Goal: Obtain resource: Download file/media

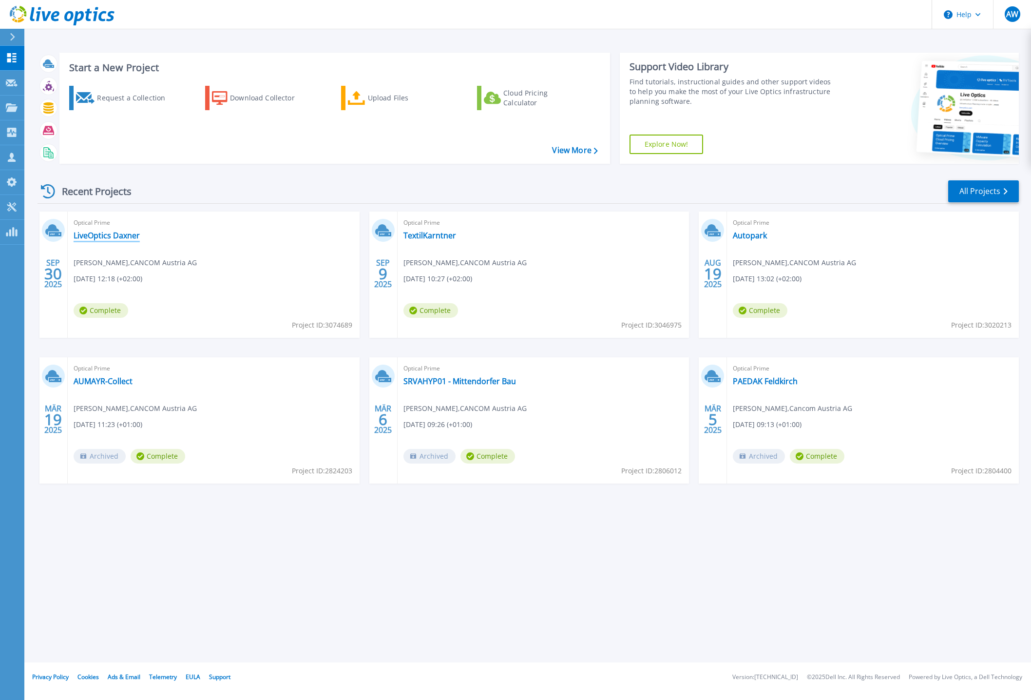
click at [101, 233] on link "LiveOptics Daxner" at bounding box center [107, 235] width 66 height 10
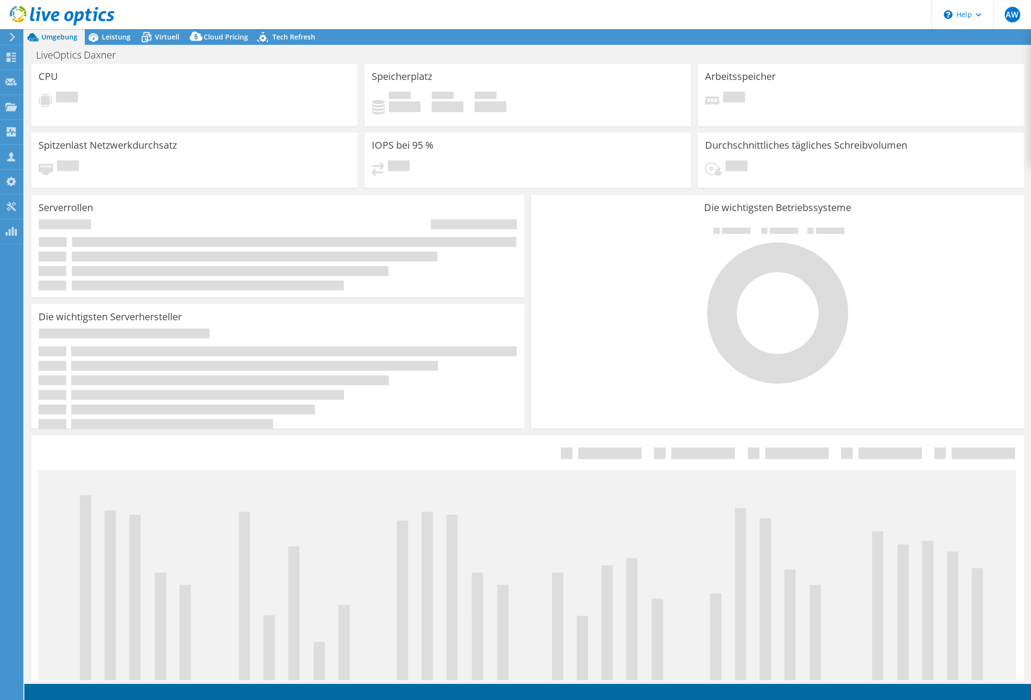
select select "USD"
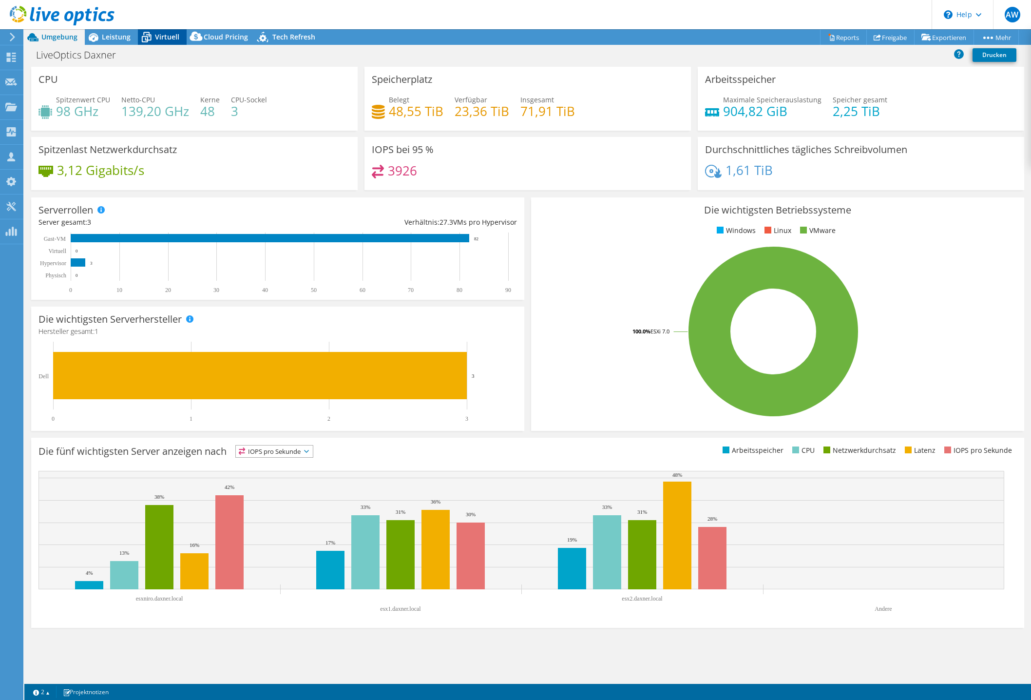
click at [168, 38] on span "Virtuell" at bounding box center [167, 36] width 24 height 9
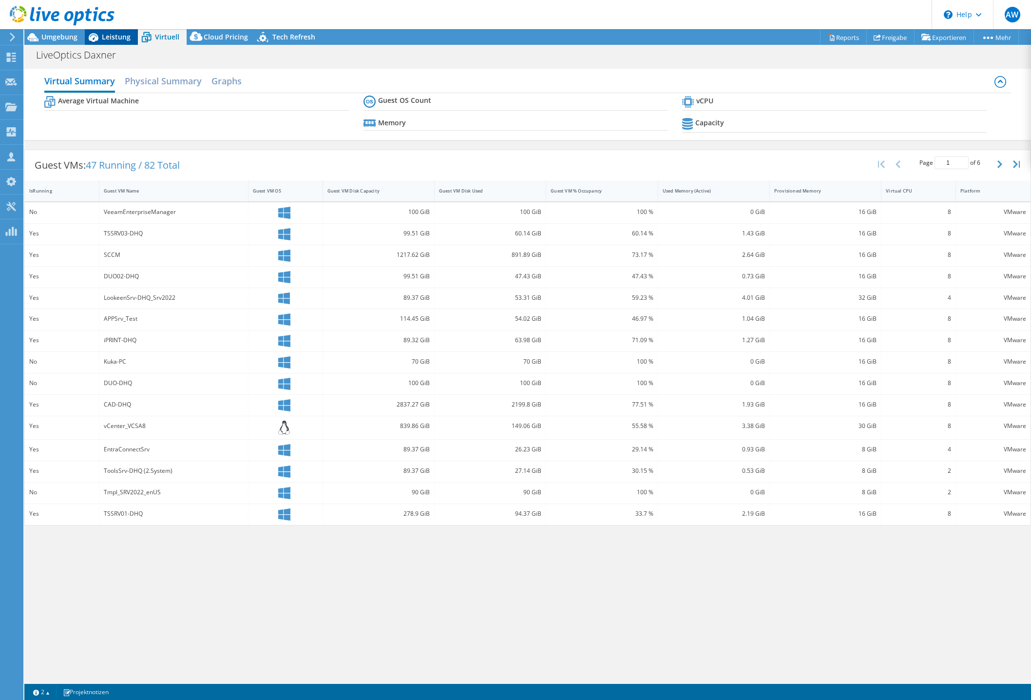
click at [111, 37] on span "Leistung" at bounding box center [116, 36] width 29 height 9
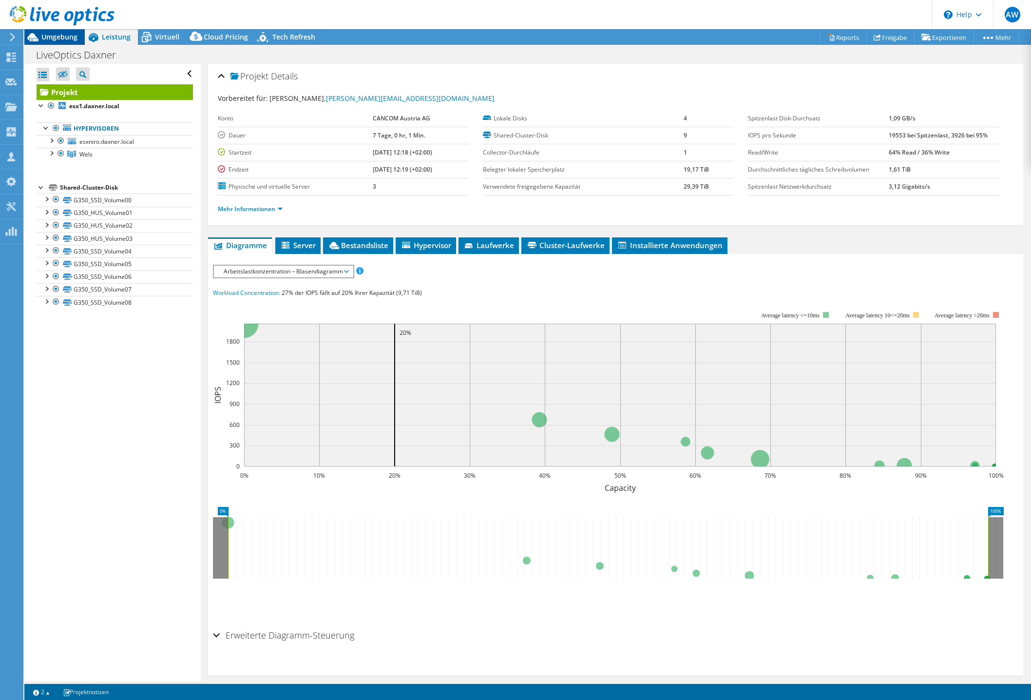
click at [71, 42] on div "Umgebung" at bounding box center [54, 37] width 60 height 16
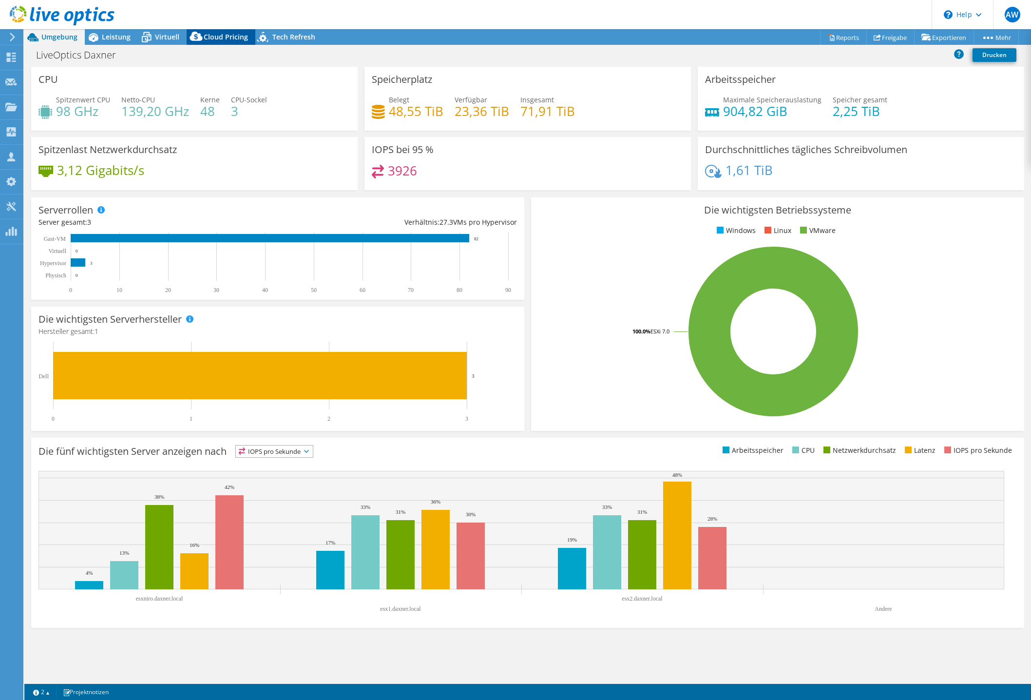
click at [204, 35] on icon at bounding box center [196, 38] width 19 height 19
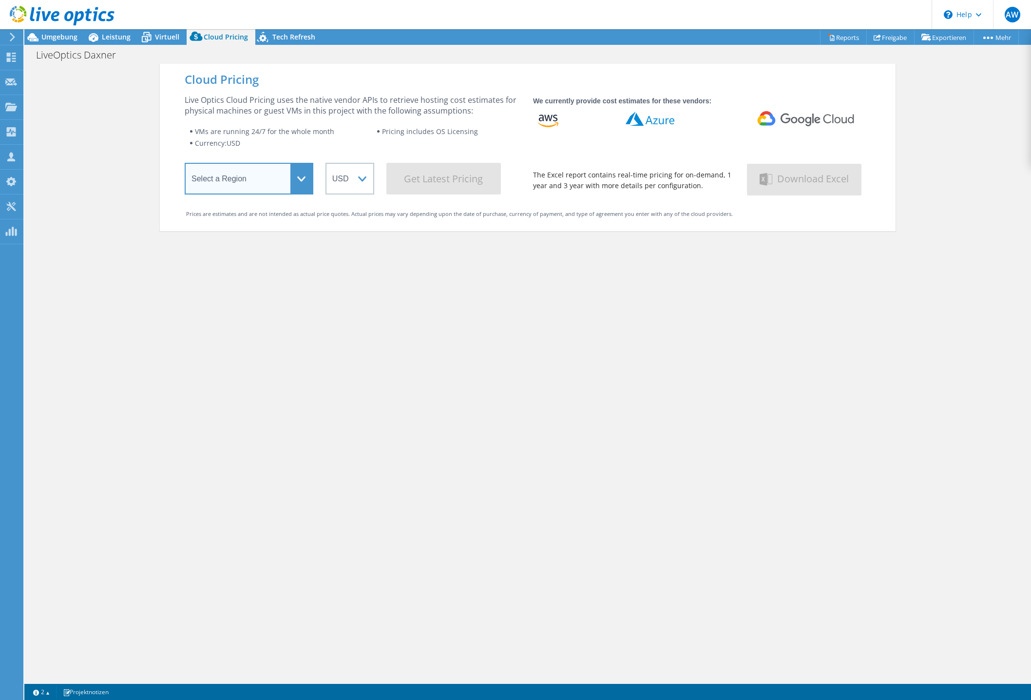
click at [291, 180] on select "Select a Region Asia Pacific (Hong Kong) Asia Pacific (Mumbai) Asia Pacific (Se…" at bounding box center [249, 179] width 129 height 32
select select "EUFrankfurt"
click at [185, 165] on select "Select a Region Asia Pacific (Hong Kong) Asia Pacific (Mumbai) Asia Pacific (Se…" at bounding box center [249, 179] width 129 height 32
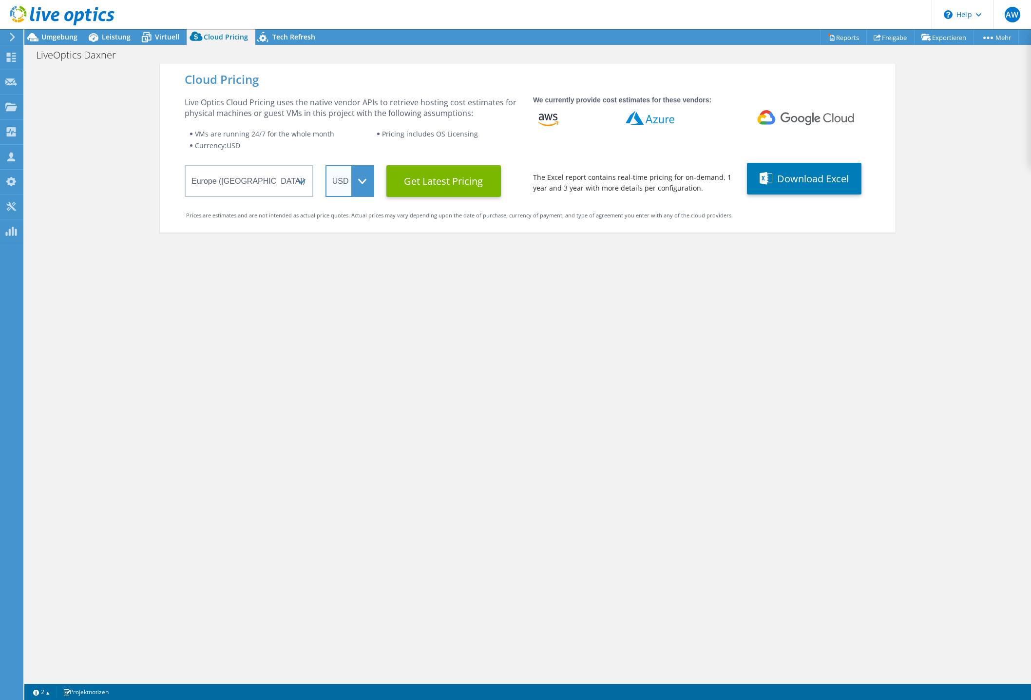
click at [355, 178] on select "ARS AUD BRL CAD CHF CLP CNY DKK EUR GBP HKD HUF INR JPY MXN MYR NOK NZD PEN SEK…" at bounding box center [349, 181] width 49 height 32
click at [325, 165] on select "ARS AUD BRL CAD CHF CLP CNY DKK EUR GBP HKD HUF INR JPY MXN MYR NOK NZD PEN SEK…" at bounding box center [349, 181] width 49 height 32
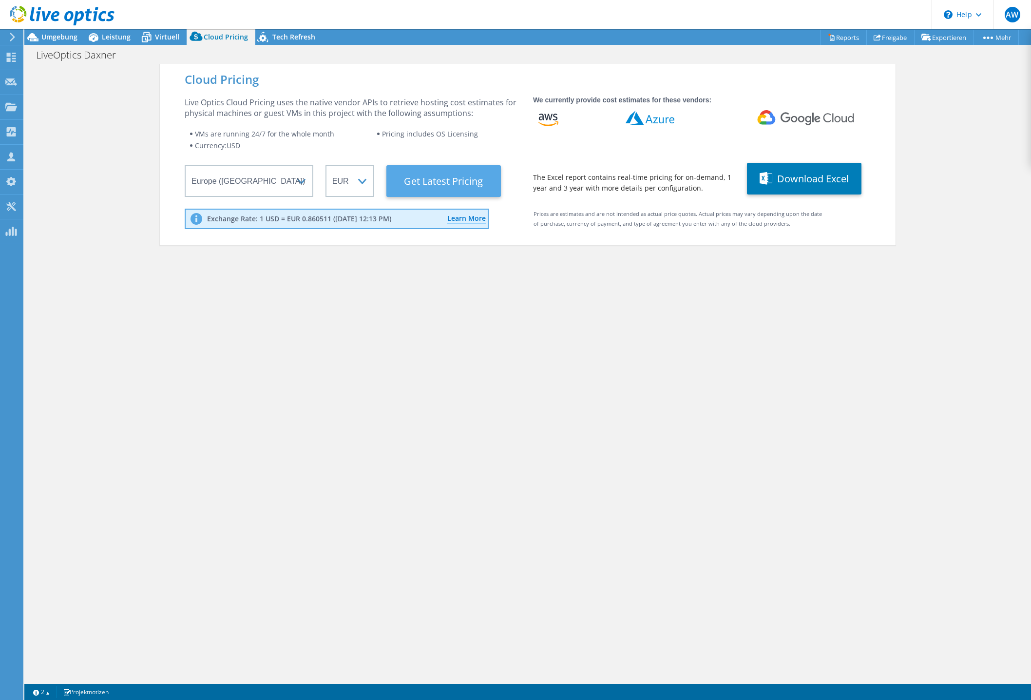
click at [453, 187] on Latest "Get Latest Pricing" at bounding box center [443, 181] width 115 height 32
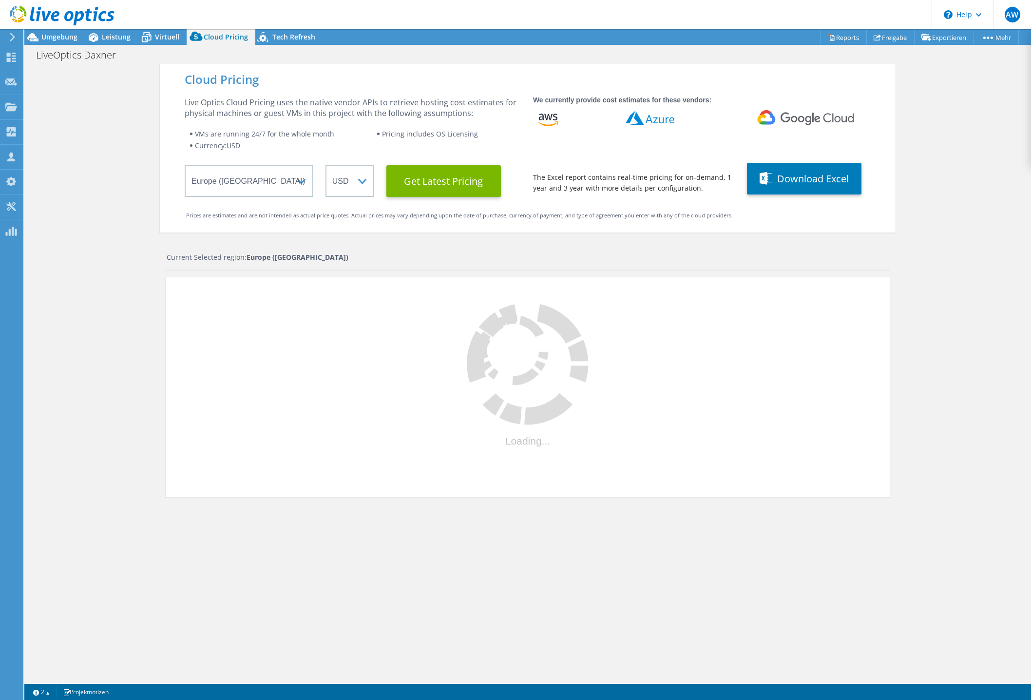
select select "EUR"
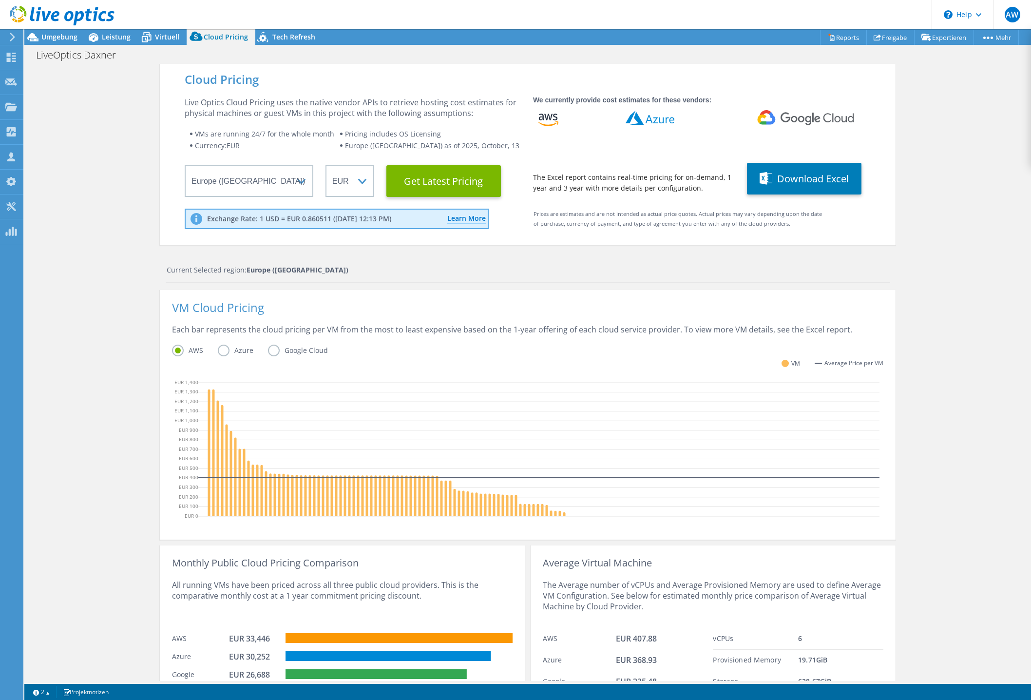
click at [223, 350] on label "Azure" at bounding box center [243, 350] width 50 height 12
click at [0, 0] on input "Azure" at bounding box center [0, 0] width 0 height 0
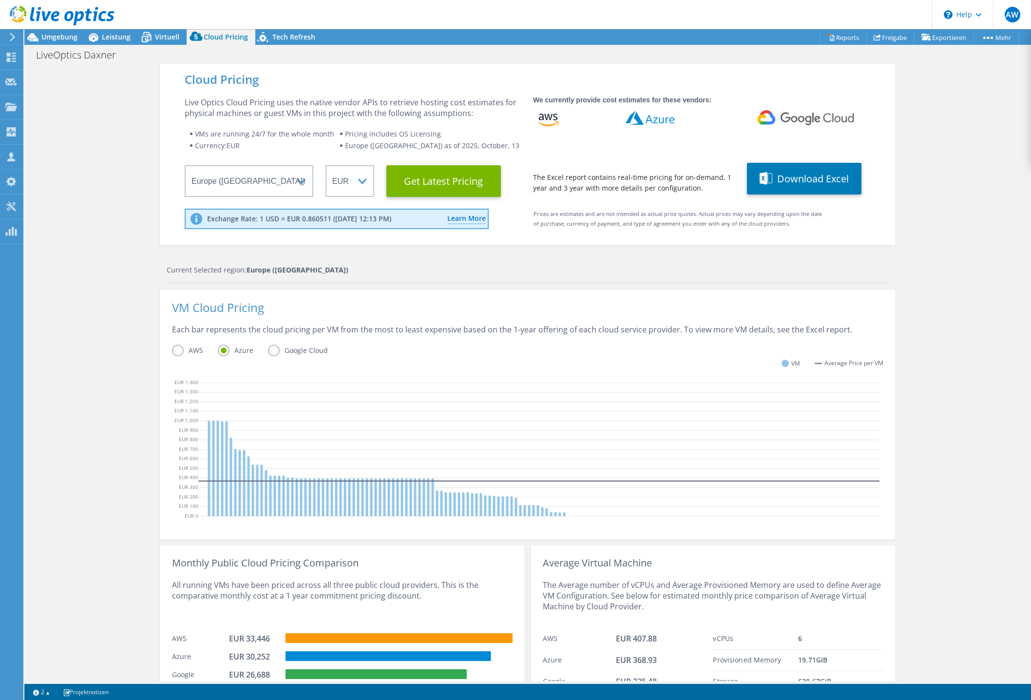
scroll to position [12, 0]
click at [81, 38] on div "Umgebung" at bounding box center [54, 37] width 60 height 16
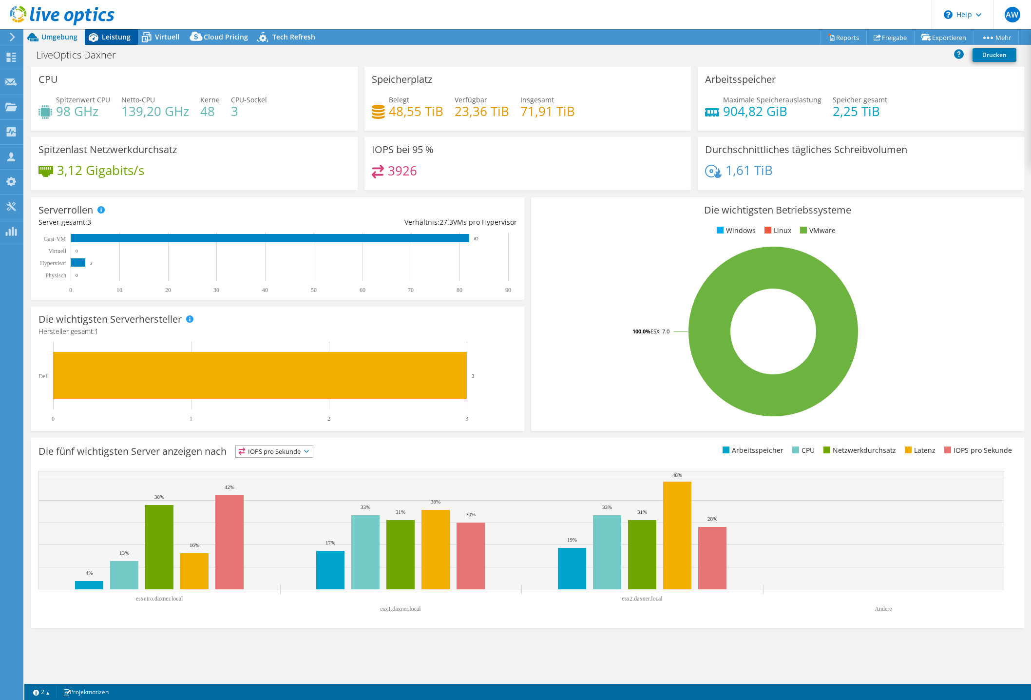
click at [105, 38] on span "Leistung" at bounding box center [116, 36] width 29 height 9
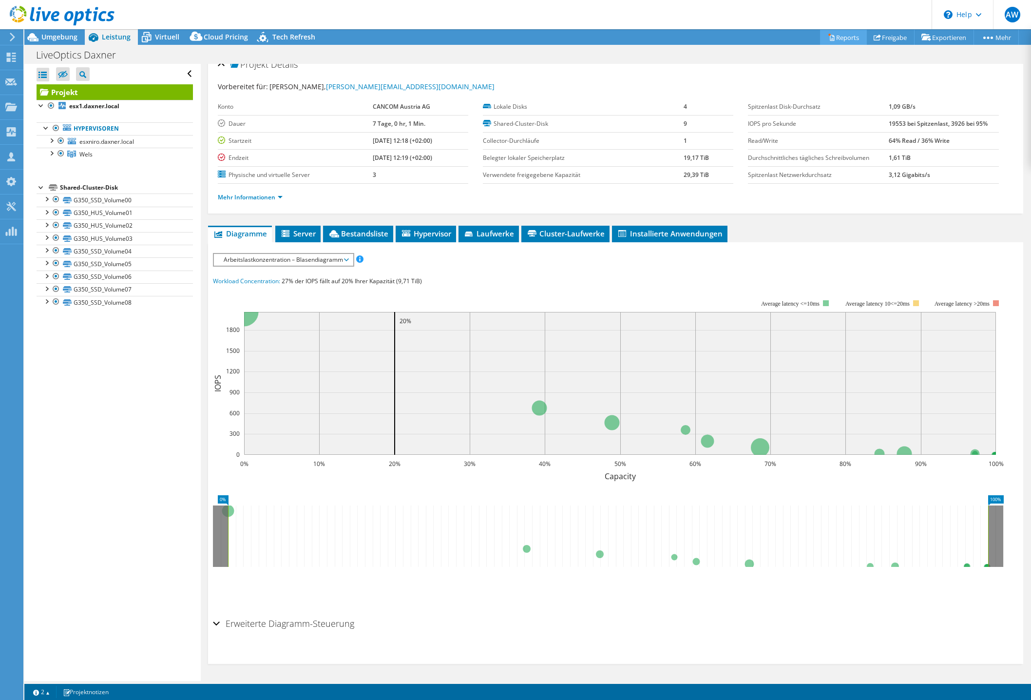
click at [838, 37] on link "Reports" at bounding box center [843, 37] width 47 height 15
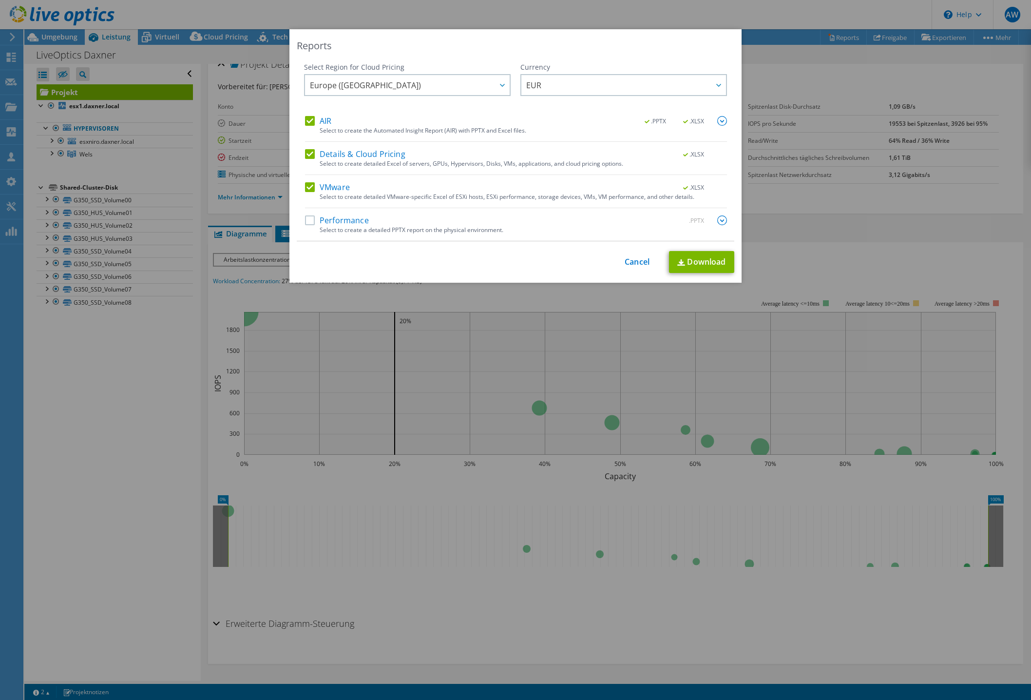
click at [311, 222] on label "Performance" at bounding box center [337, 220] width 64 height 10
click at [0, 0] on input "Performance" at bounding box center [0, 0] width 0 height 0
click at [721, 260] on link "Download" at bounding box center [701, 262] width 65 height 22
click at [687, 42] on div "Reports" at bounding box center [516, 46] width 438 height 14
click at [782, 56] on div "Reports Select Region for Cloud Pricing Asia Pacific (Hong Kong) Asia Pacific (…" at bounding box center [515, 349] width 1031 height 641
